Goal: Communication & Community: Answer question/provide support

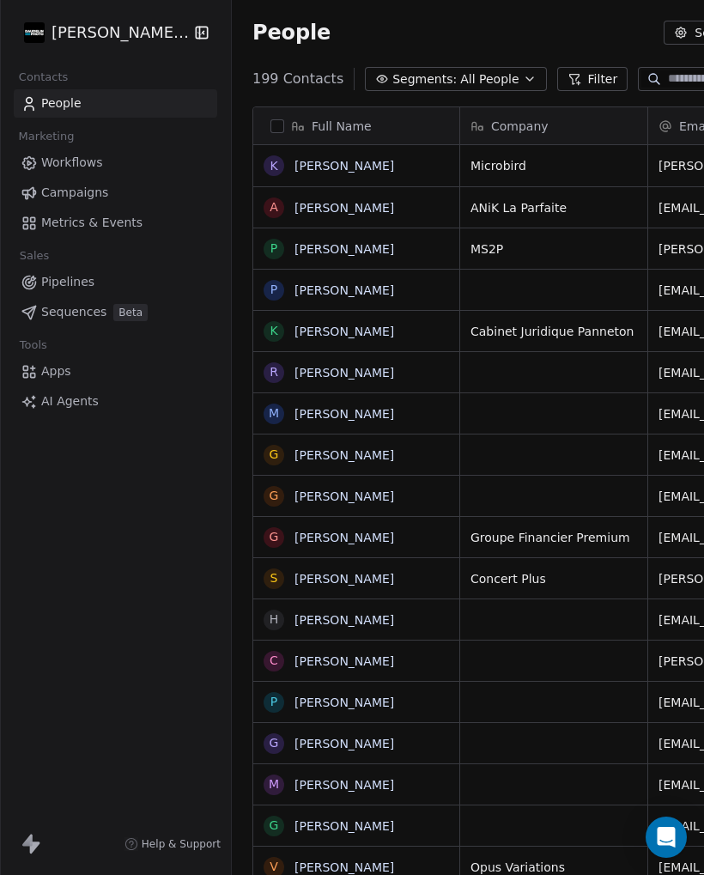
scroll to position [848, 713]
click at [345, 337] on link "[PERSON_NAME]" at bounding box center [344, 331] width 100 height 14
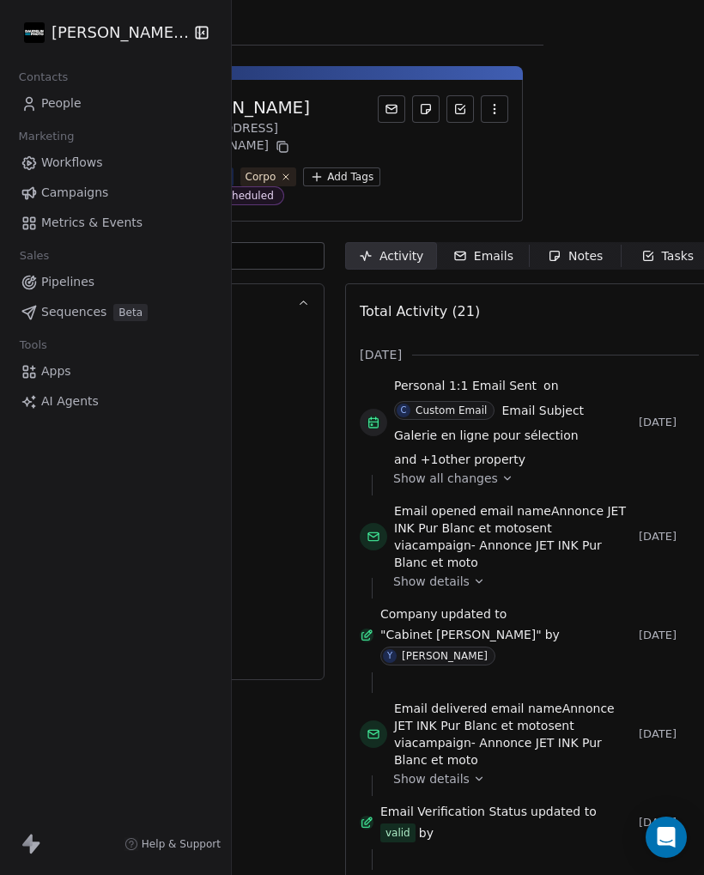
scroll to position [0, 161]
click at [477, 250] on div "Emails" at bounding box center [483, 256] width 60 height 18
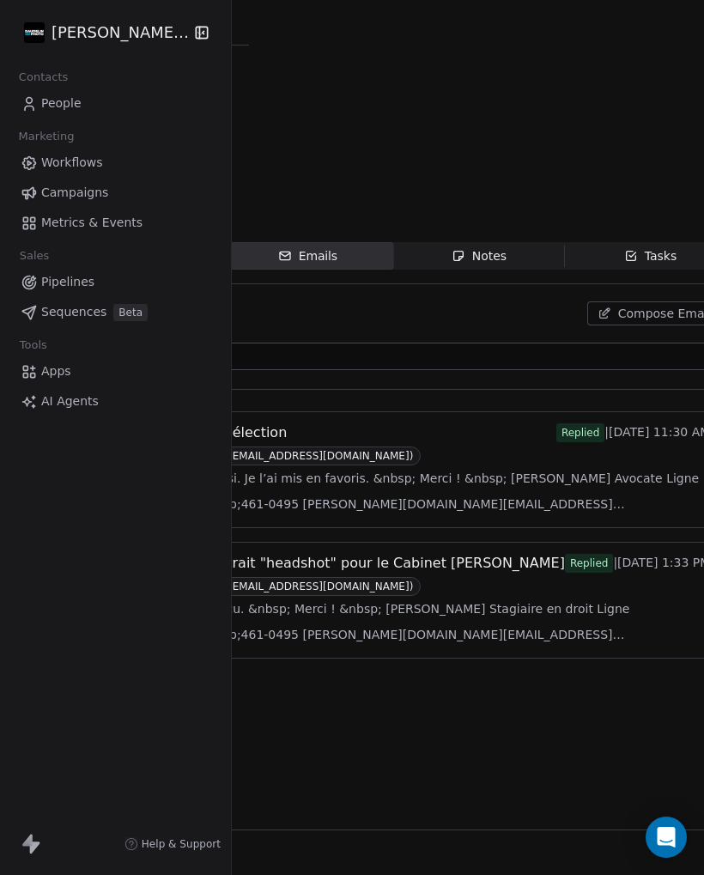
scroll to position [0, 458]
click at [399, 465] on span "Salut, &nbsp; C’est choisi. Je l’ai mis en favoris. &nbsp; Merci ! &nbsp; [PERS…" at bounding box center [394, 491] width 627 height 52
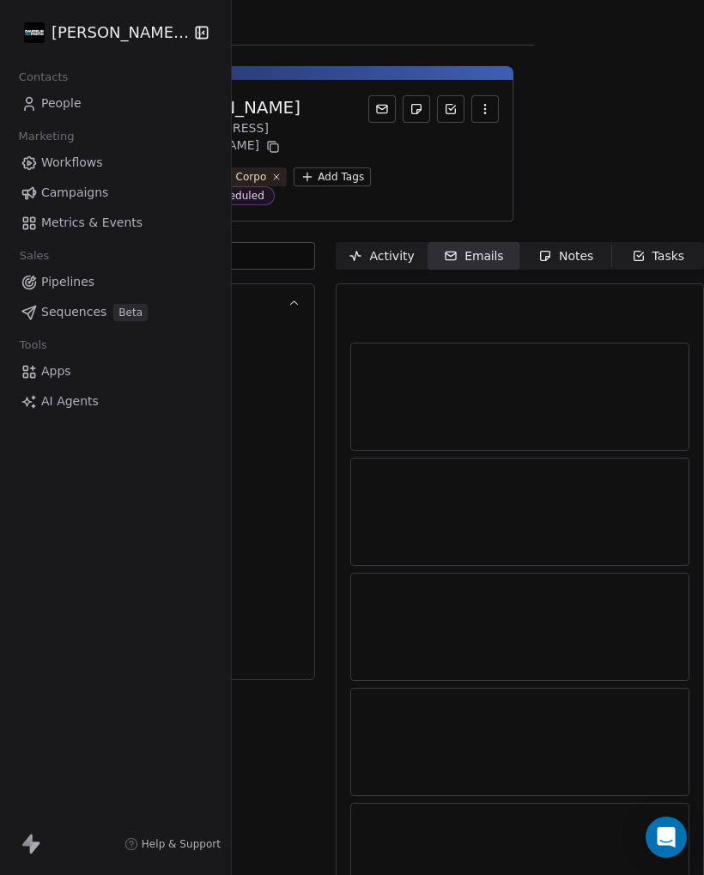
scroll to position [0, 161]
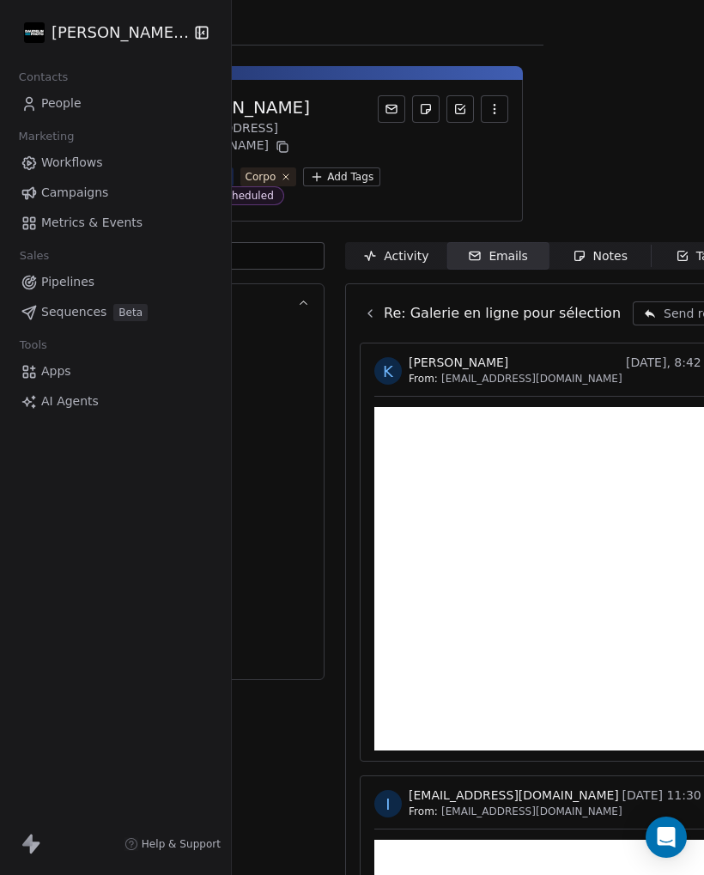
click at [664, 314] on span "Send reply" at bounding box center [696, 313] width 64 height 17
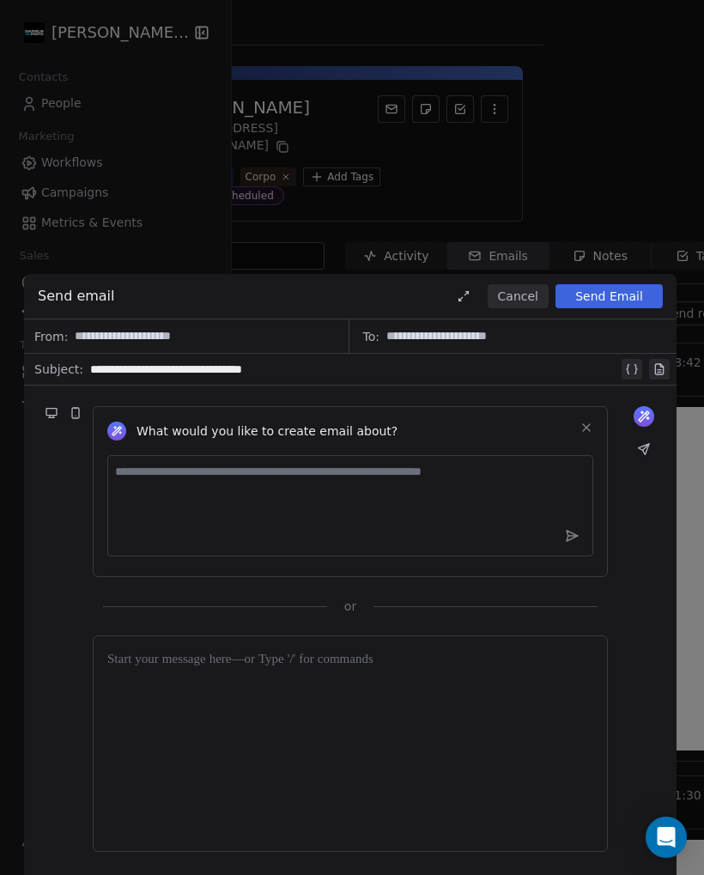
click at [167, 670] on div at bounding box center [350, 743] width 486 height 187
